Goal: Information Seeking & Learning: Learn about a topic

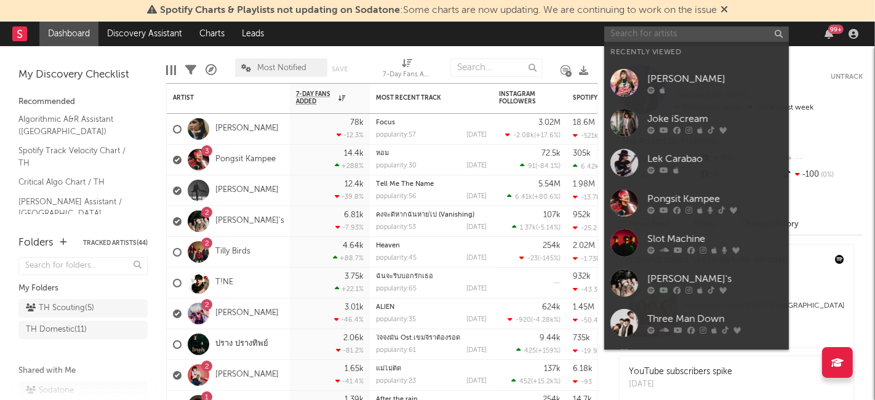
drag, startPoint x: 662, startPoint y: 36, endPoint x: 649, endPoint y: 41, distance: 13.0
click at [661, 36] on input "text" at bounding box center [696, 33] width 185 height 15
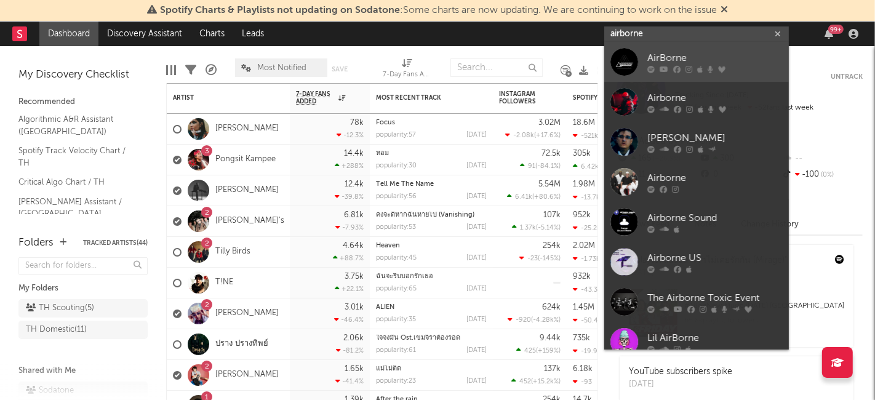
type input "airborne"
click at [631, 66] on div at bounding box center [624, 62] width 28 height 28
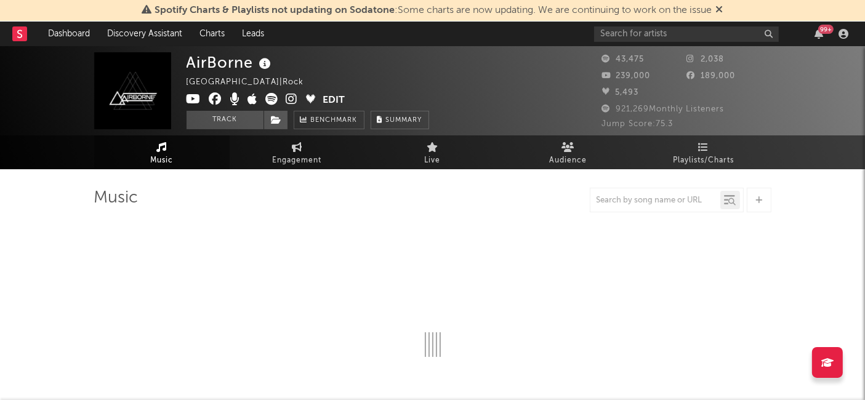
select select "6m"
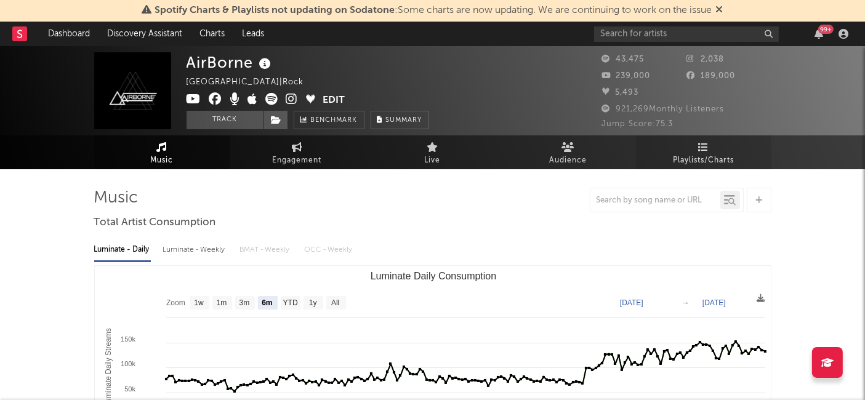
click at [714, 155] on span "Playlists/Charts" at bounding box center [703, 160] width 61 height 15
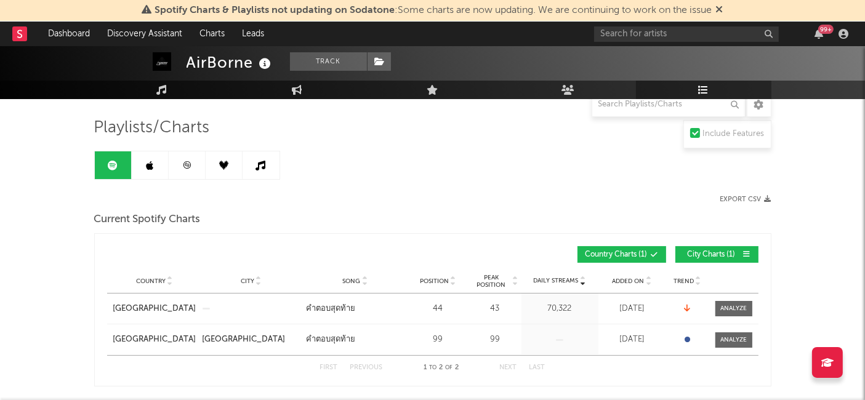
scroll to position [137, 0]
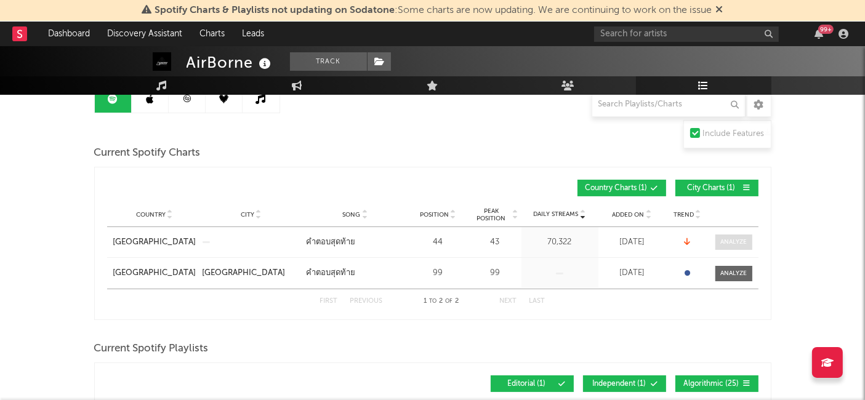
click at [724, 241] on div at bounding box center [733, 242] width 26 height 9
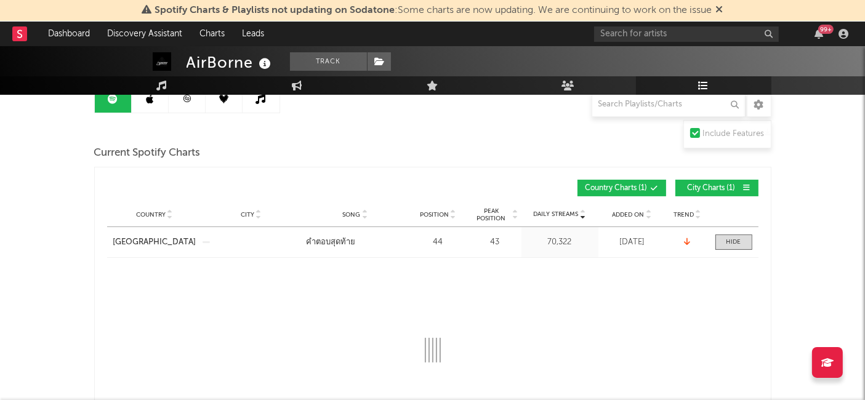
select select "6m"
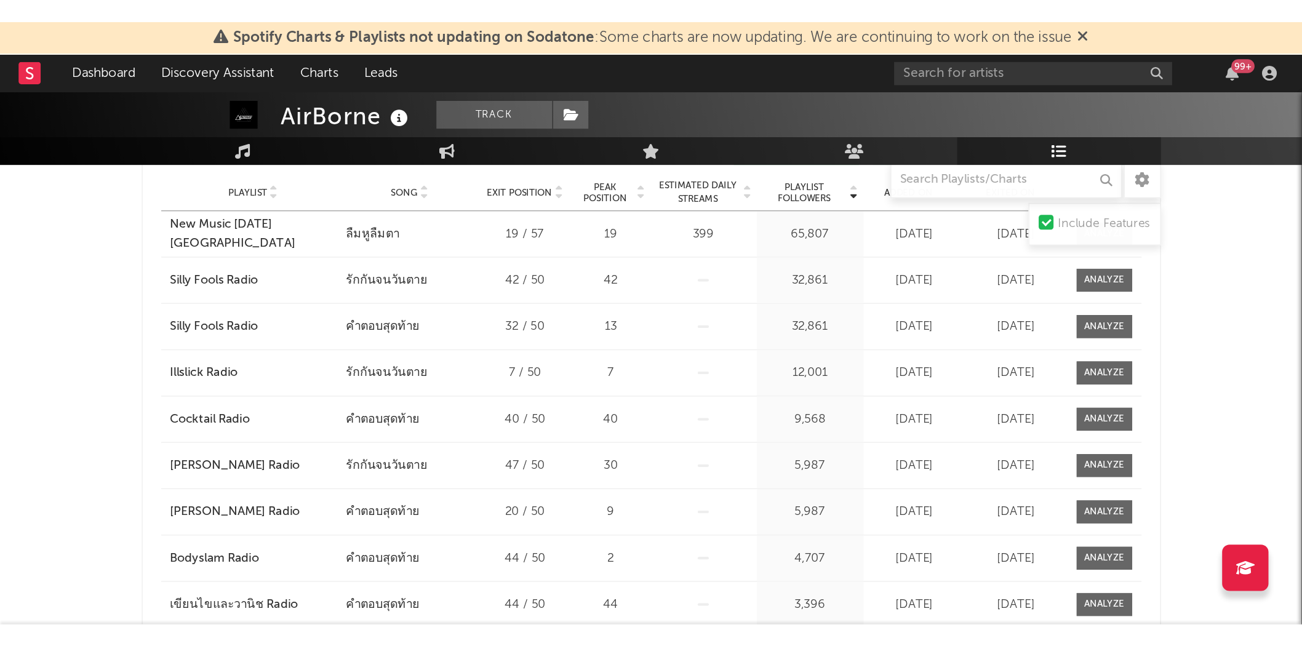
scroll to position [1329, 0]
